Goal: Transaction & Acquisition: Purchase product/service

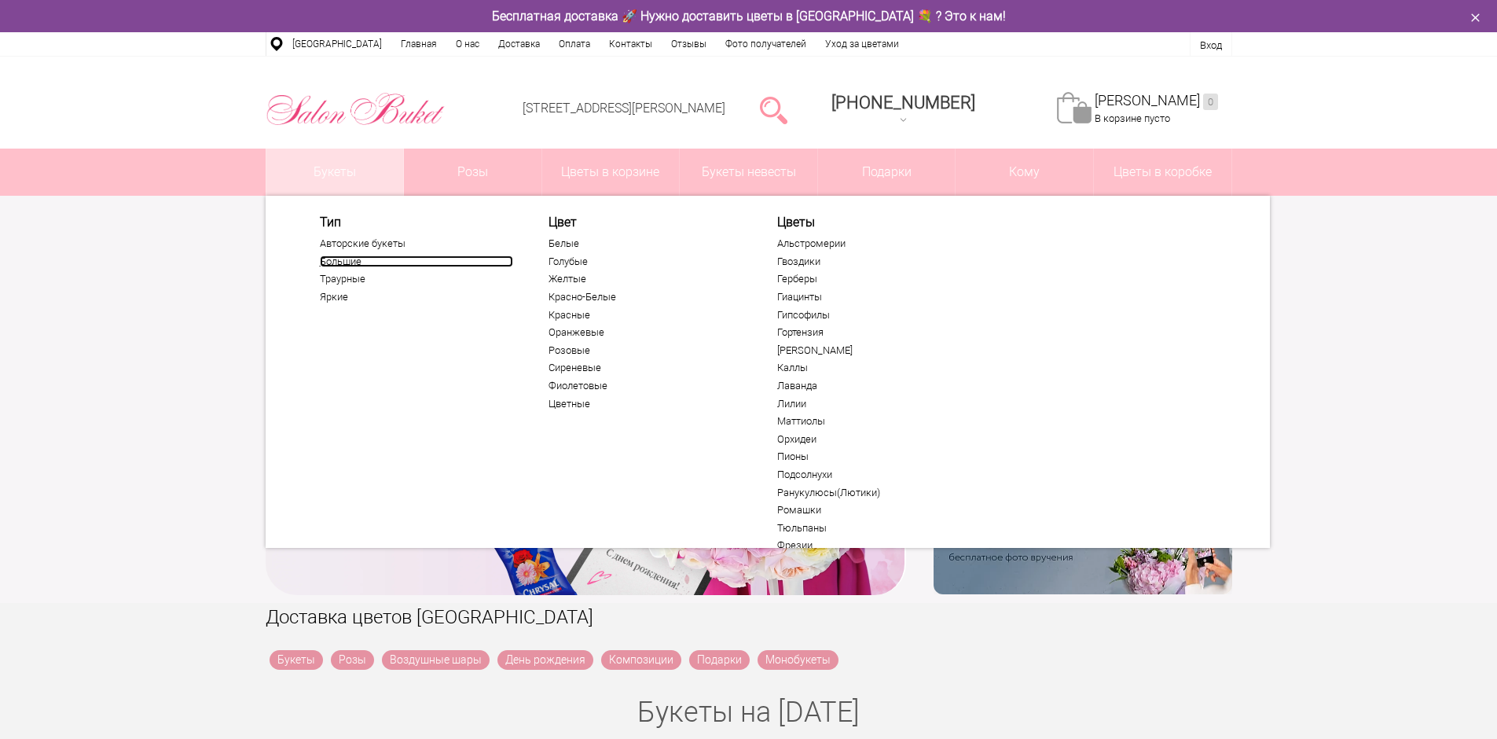
click at [348, 264] on link "Большие" at bounding box center [416, 261] width 193 height 13
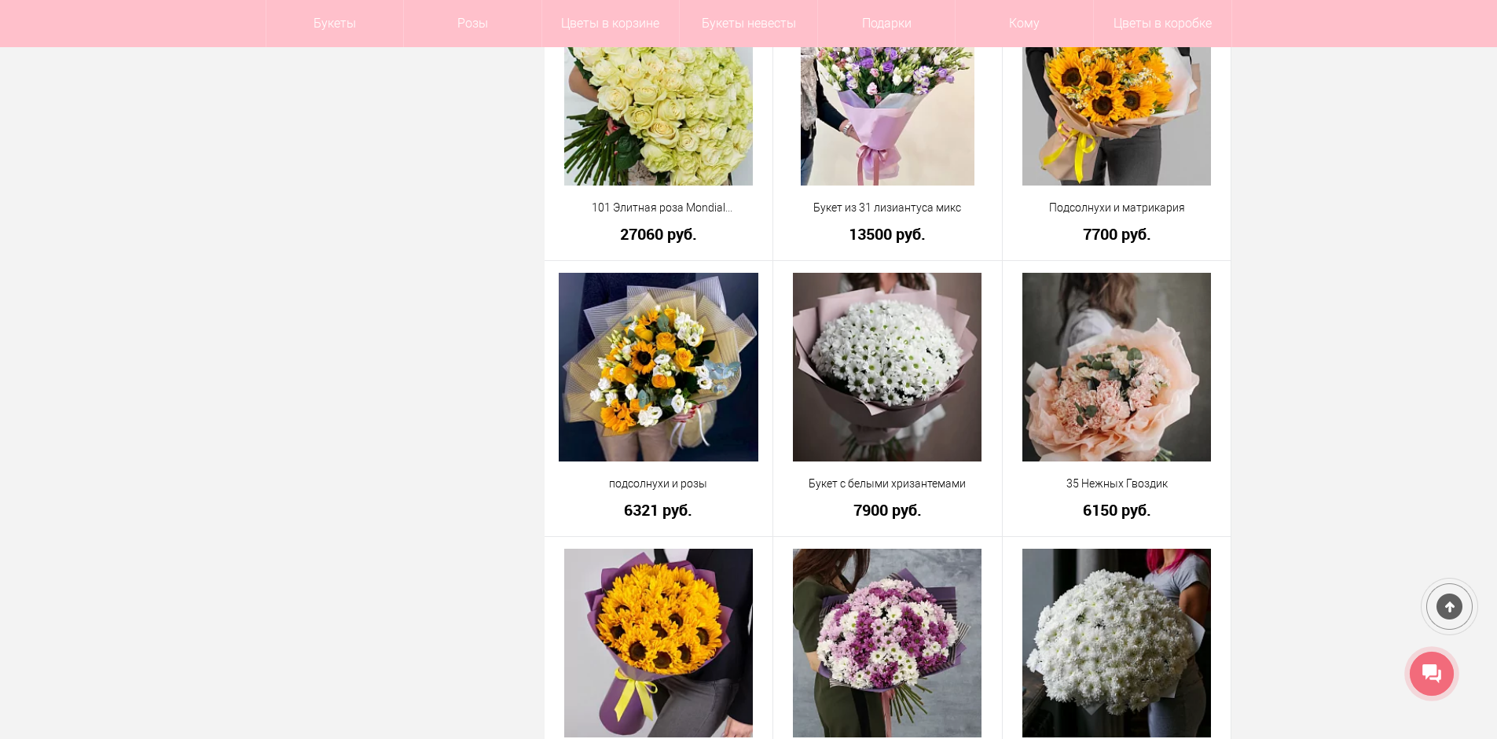
scroll to position [1729, 0]
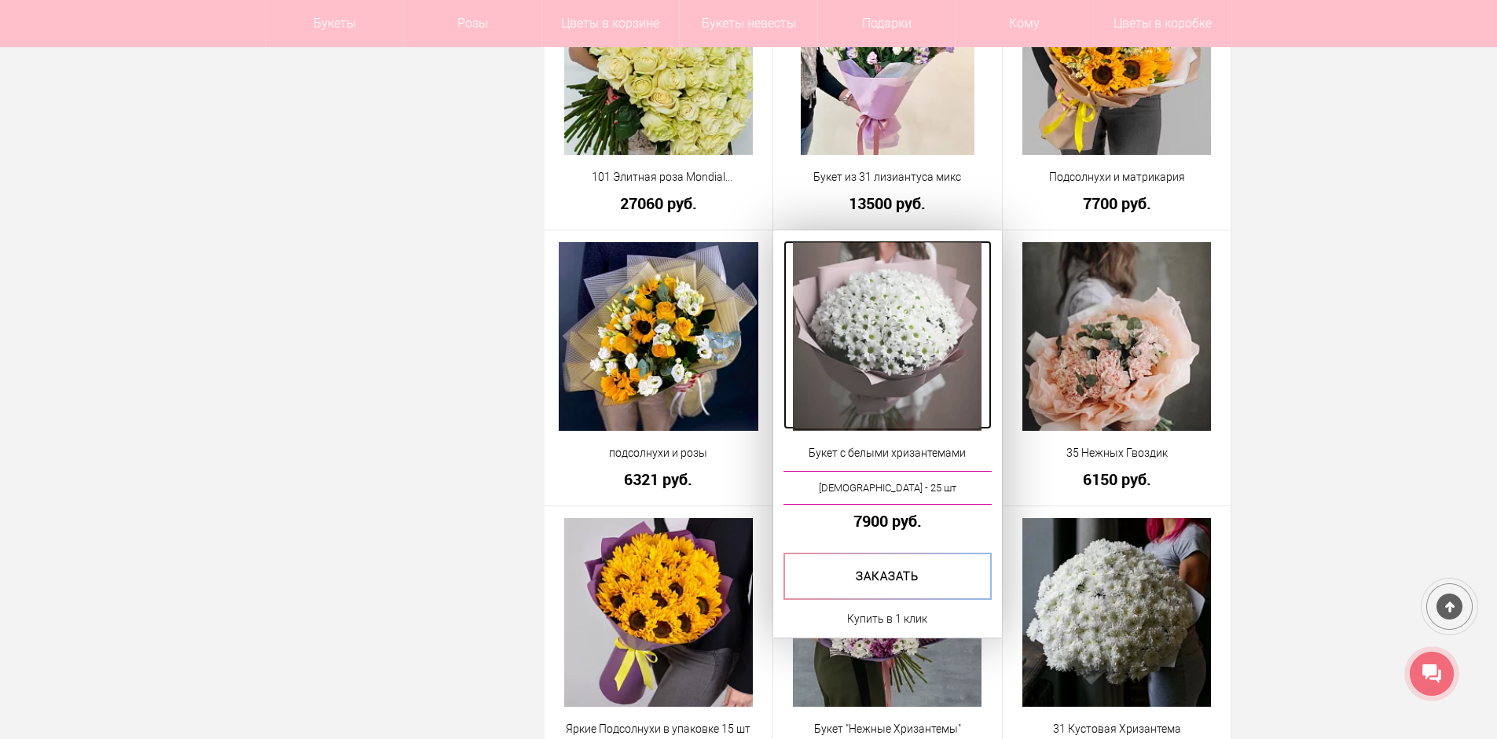
click at [898, 349] on img at bounding box center [887, 336] width 189 height 189
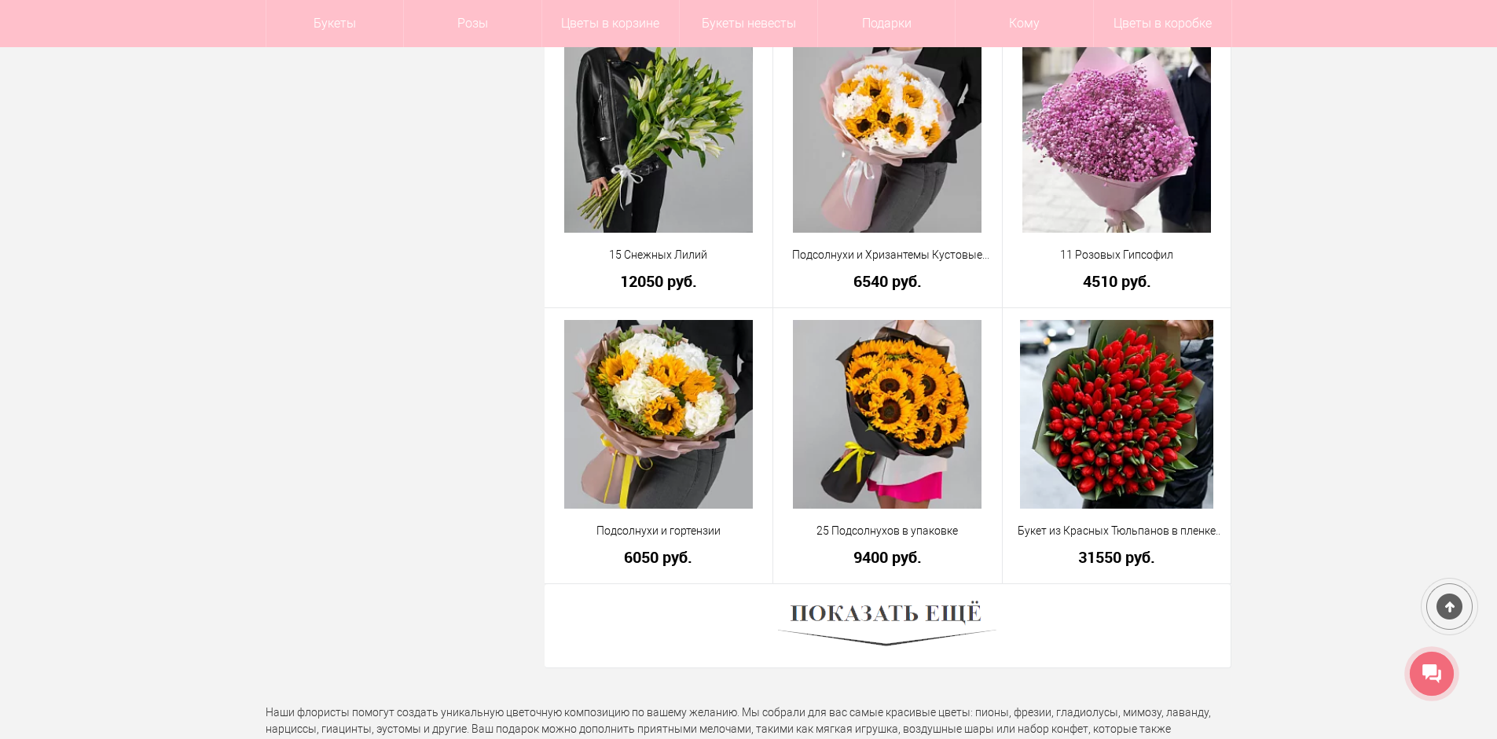
scroll to position [4213, 0]
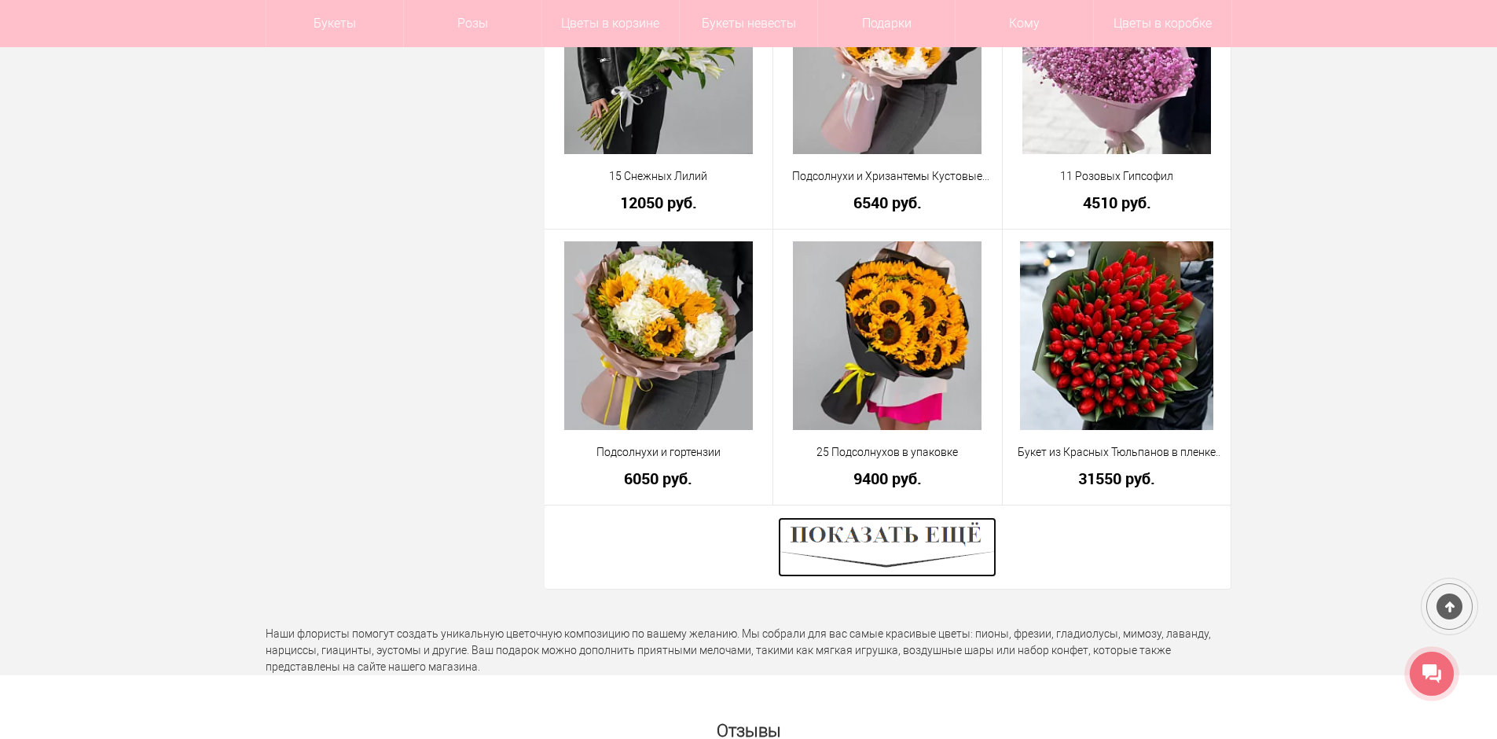
click at [864, 546] on img at bounding box center [887, 547] width 219 height 60
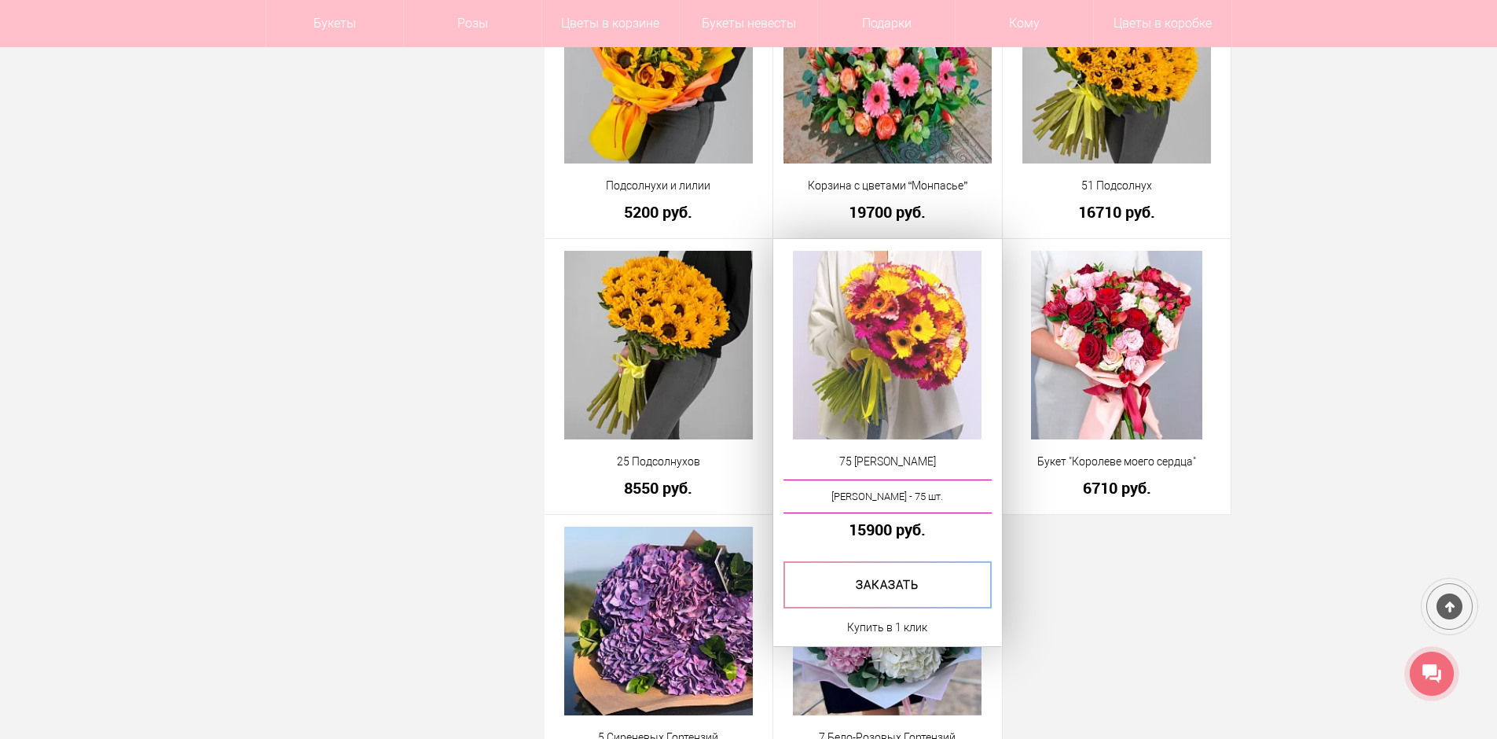
scroll to position [5109, 0]
